Goal: Check status

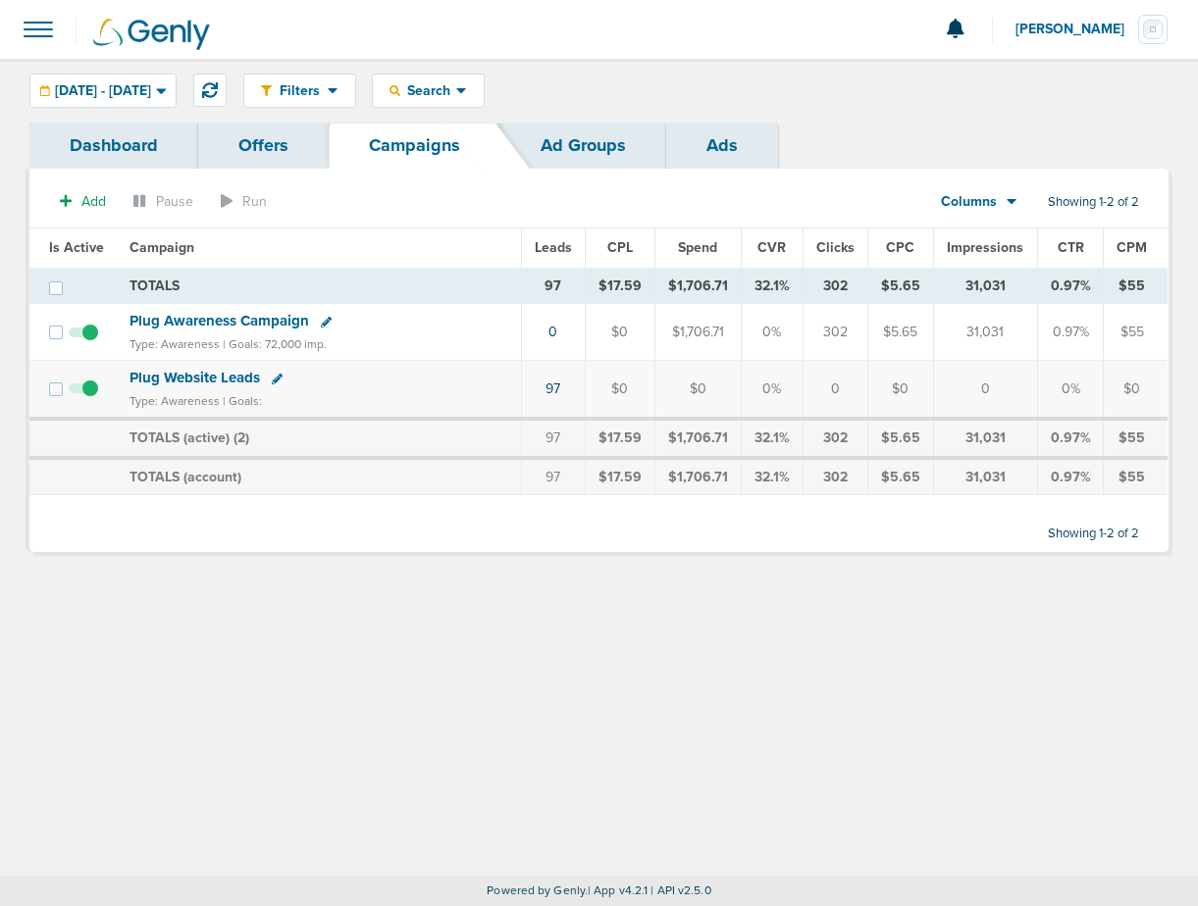
click at [453, 607] on div "Filters Active Only Settings Status Active Inactive Objectives MQL SQL Traffic …" at bounding box center [599, 467] width 1198 height 817
click at [151, 92] on span "[DATE] - [DATE]" at bounding box center [103, 91] width 96 height 14
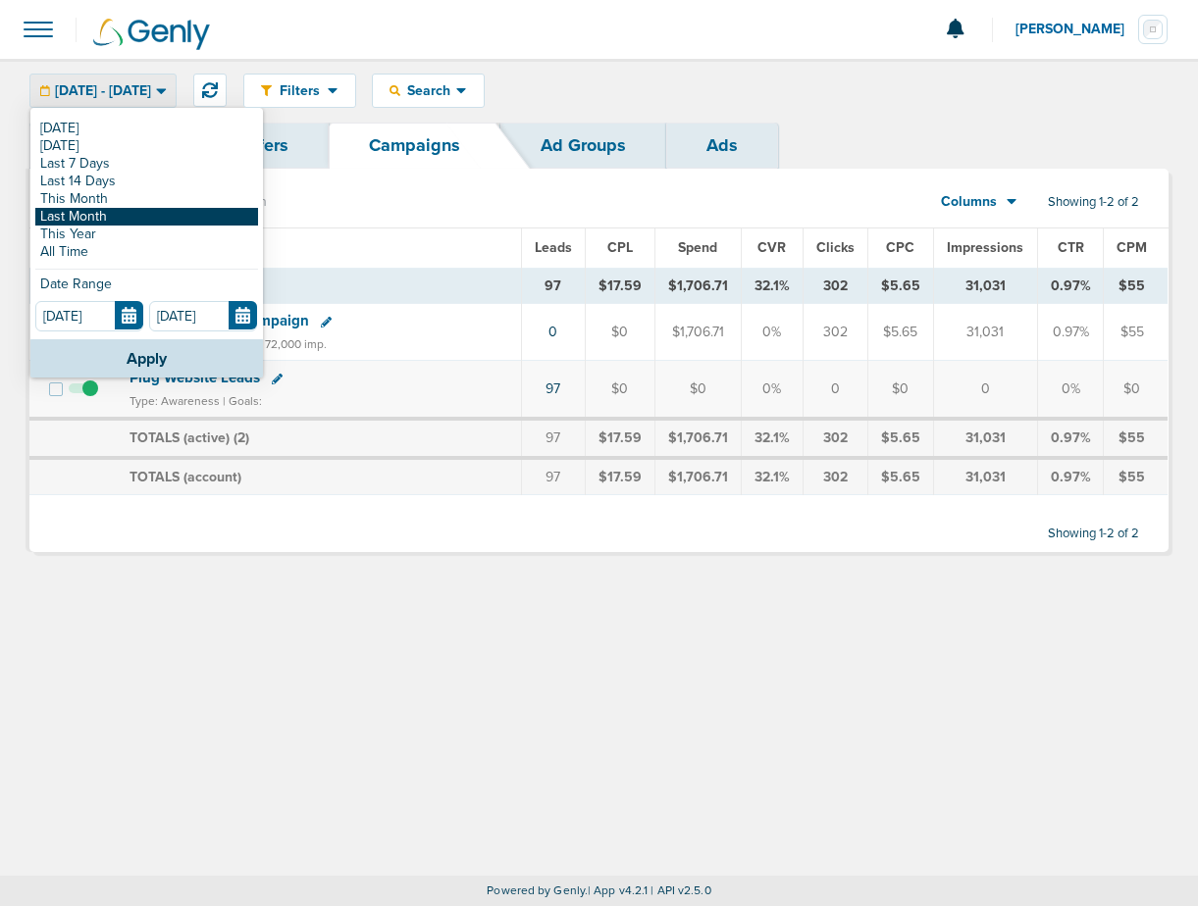
click at [186, 218] on link "Last Month" at bounding box center [146, 217] width 223 height 18
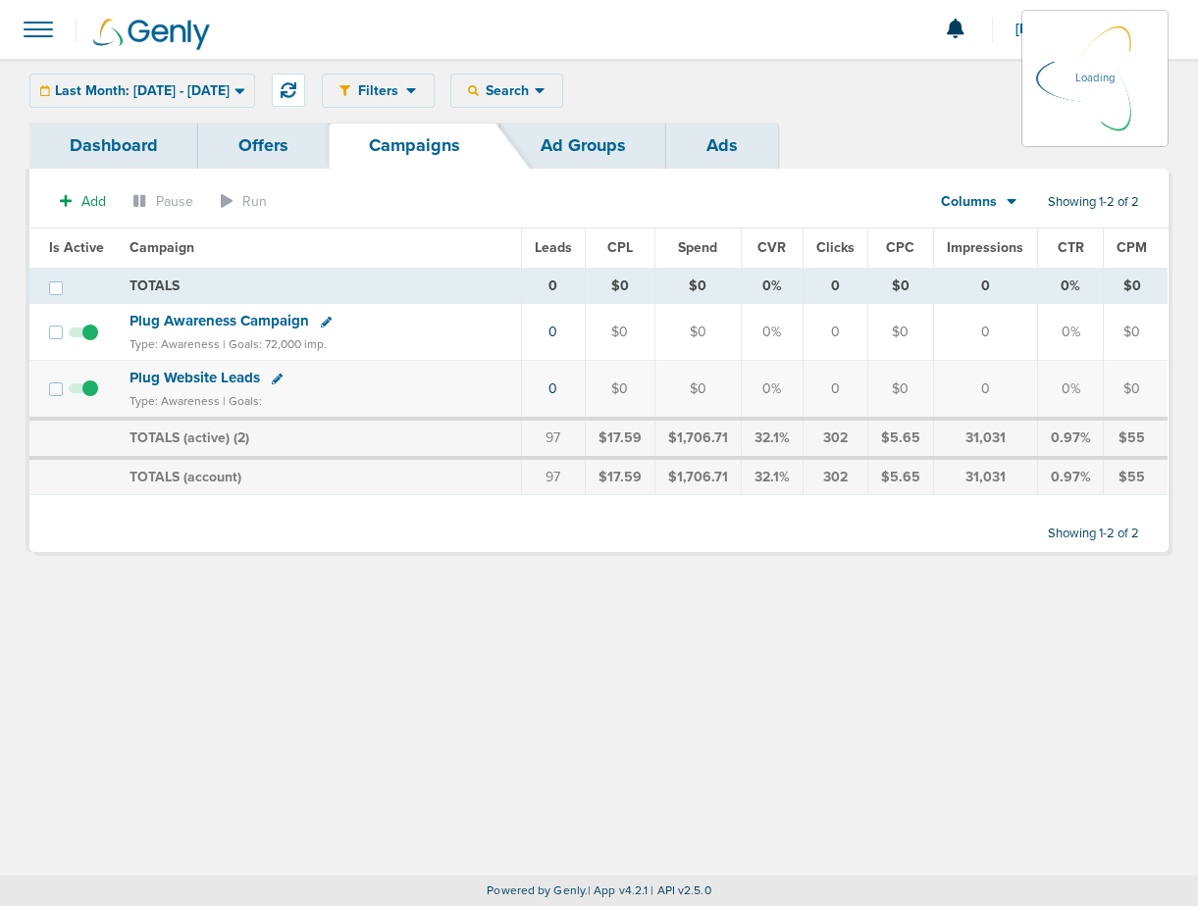
click at [255, 97] on div "Last Month: [DATE] - [DATE] [DATE] [DATE] Last 7 Days Last 14 Days This Month L…" at bounding box center [142, 91] width 226 height 34
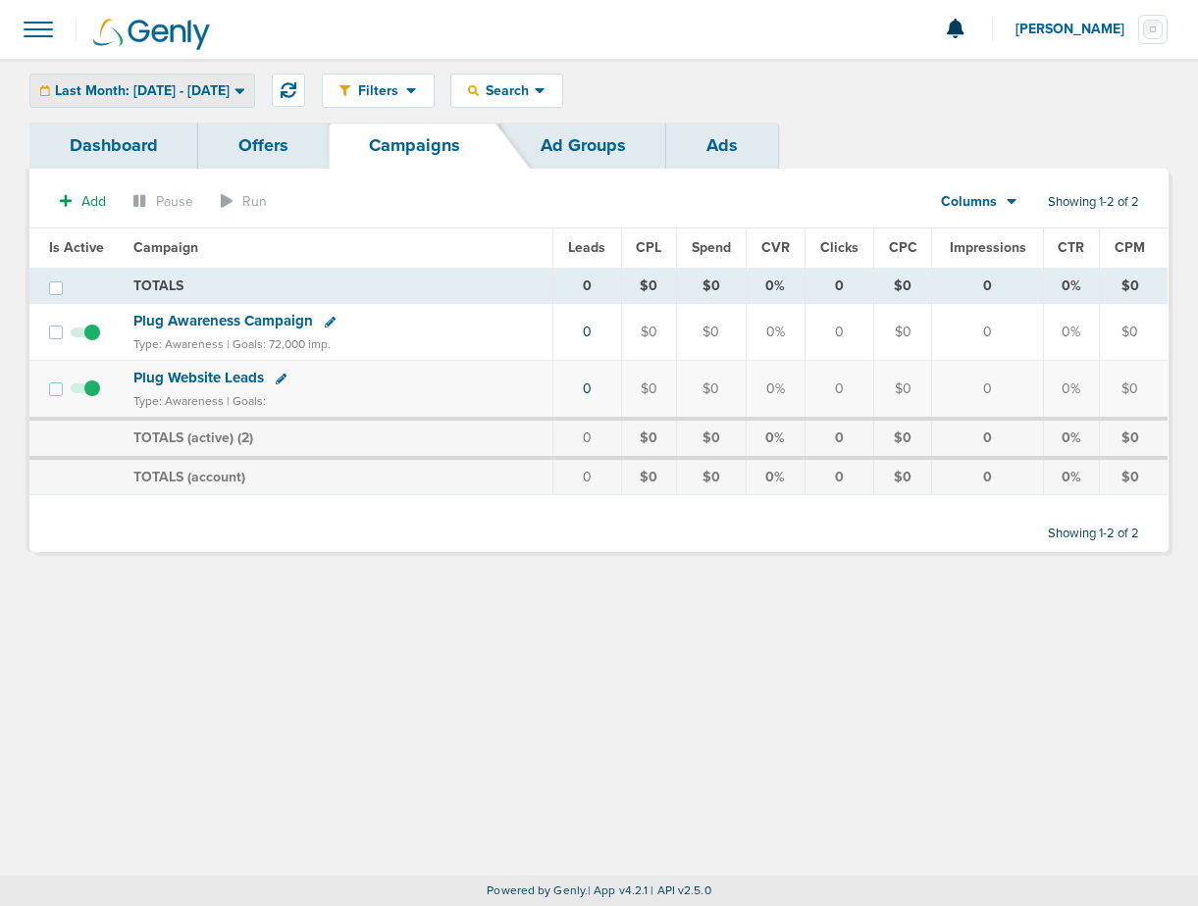
click at [230, 93] on span "Last Month: [DATE] - [DATE]" at bounding box center [142, 91] width 175 height 14
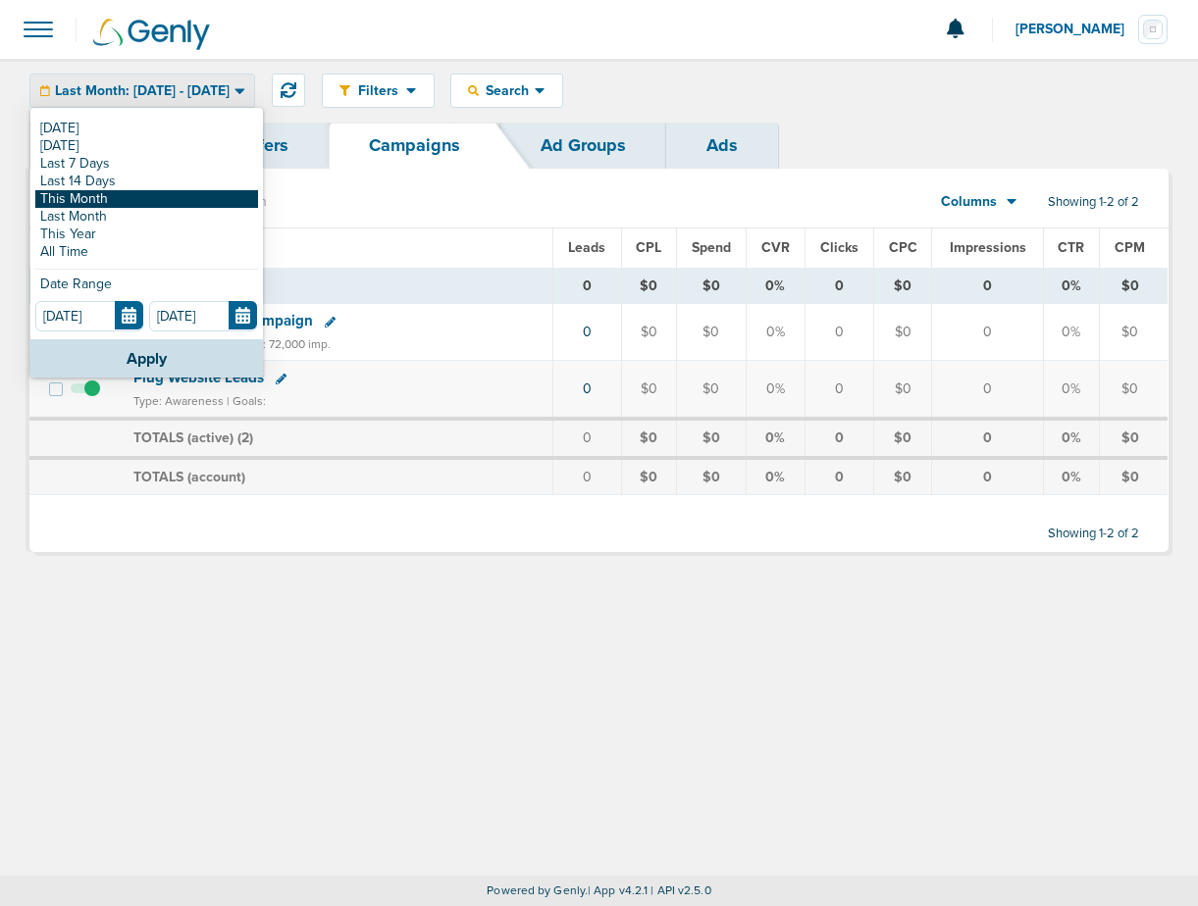
click at [161, 196] on link "This Month" at bounding box center [146, 199] width 223 height 18
